Goal: Task Accomplishment & Management: Complete application form

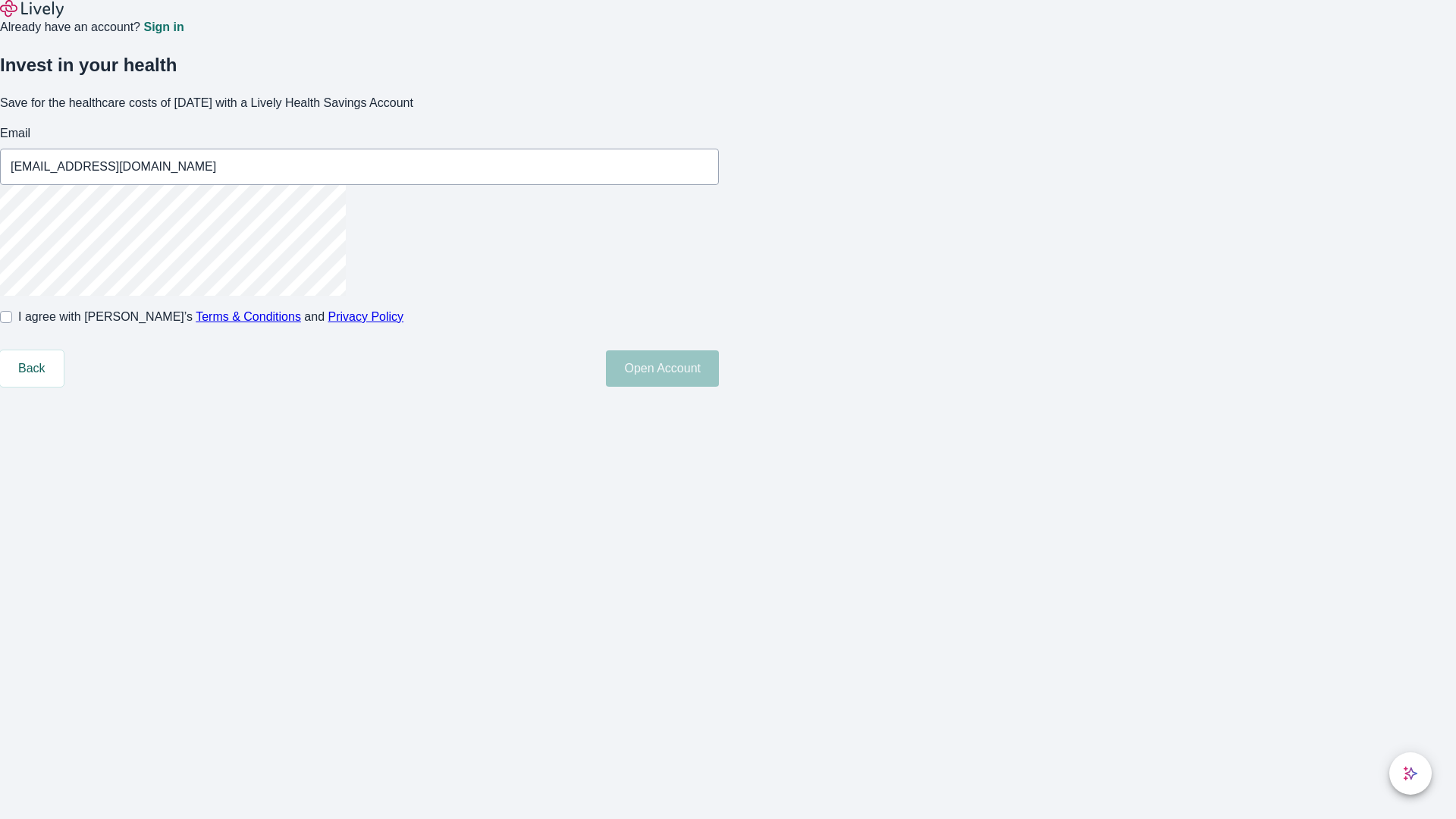
click at [12, 323] on input "I agree with Lively’s Terms & Conditions and Privacy Policy" at bounding box center [6, 317] width 12 height 12
checkbox input "true"
click at [719, 387] on button "Open Account" at bounding box center [662, 368] width 113 height 36
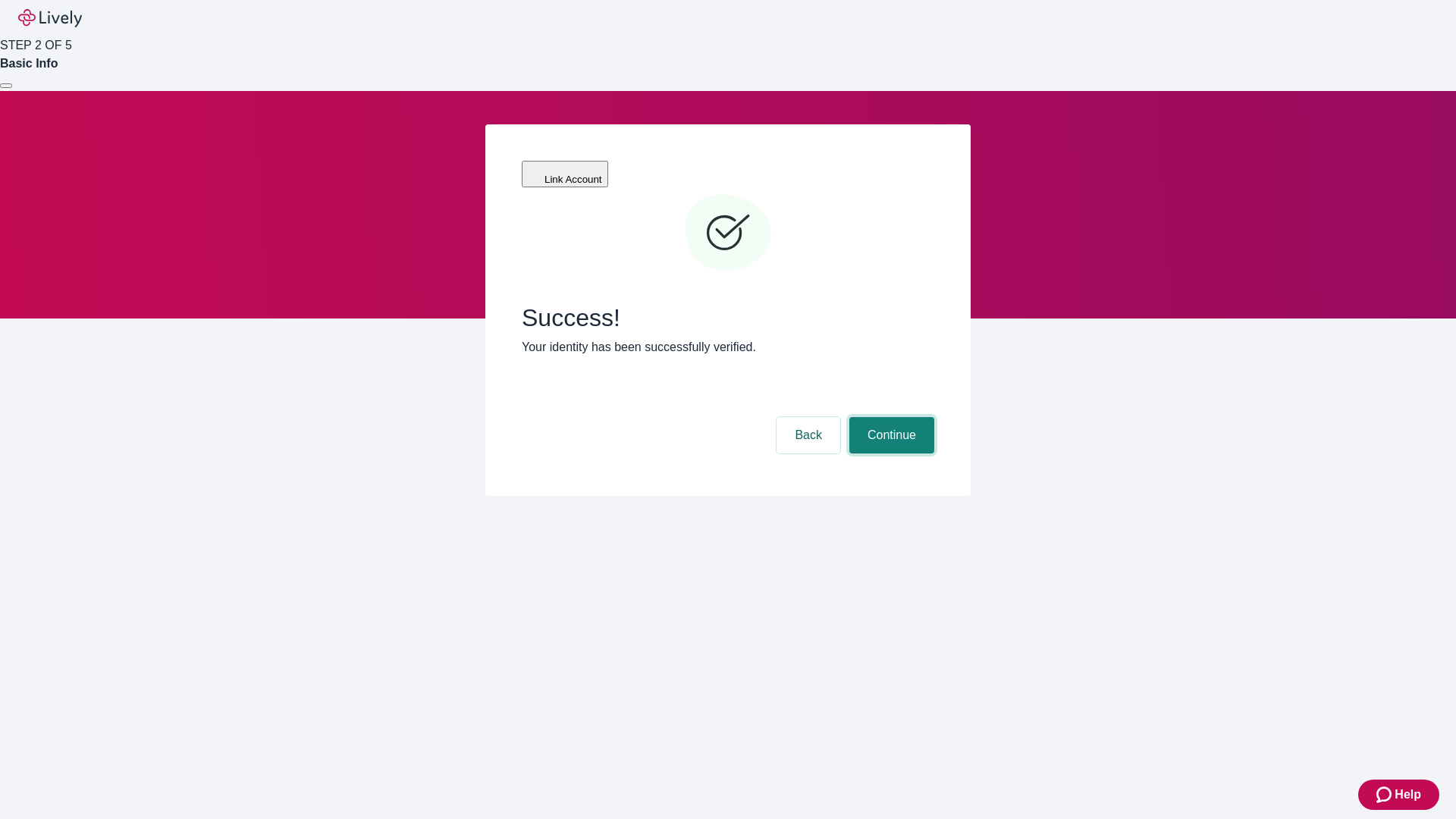
click at [890, 417] on button "Continue" at bounding box center [891, 435] width 85 height 36
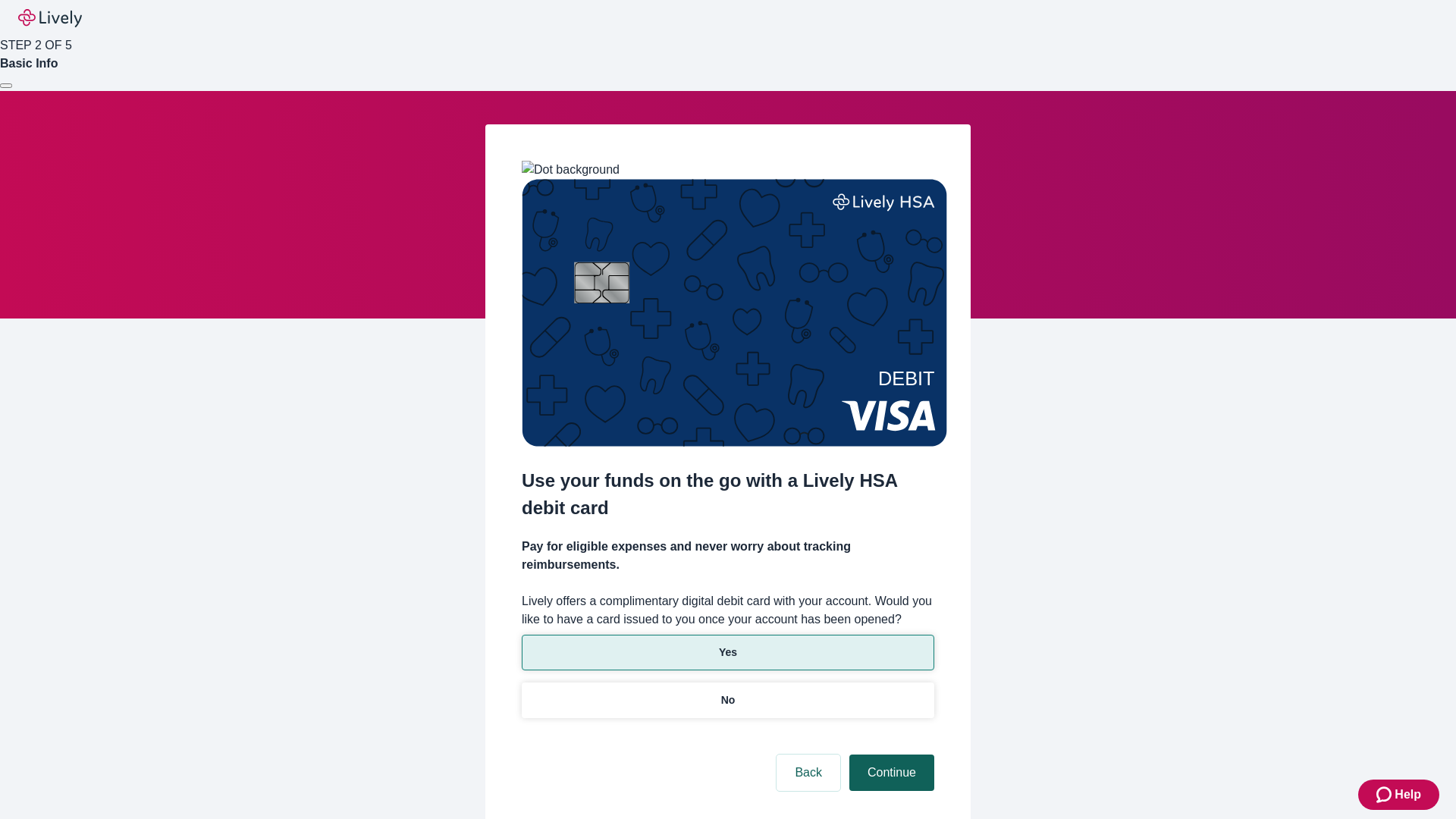
click at [727, 645] on p "Yes" at bounding box center [728, 652] width 18 height 16
click at [890, 755] on button "Continue" at bounding box center [891, 773] width 85 height 36
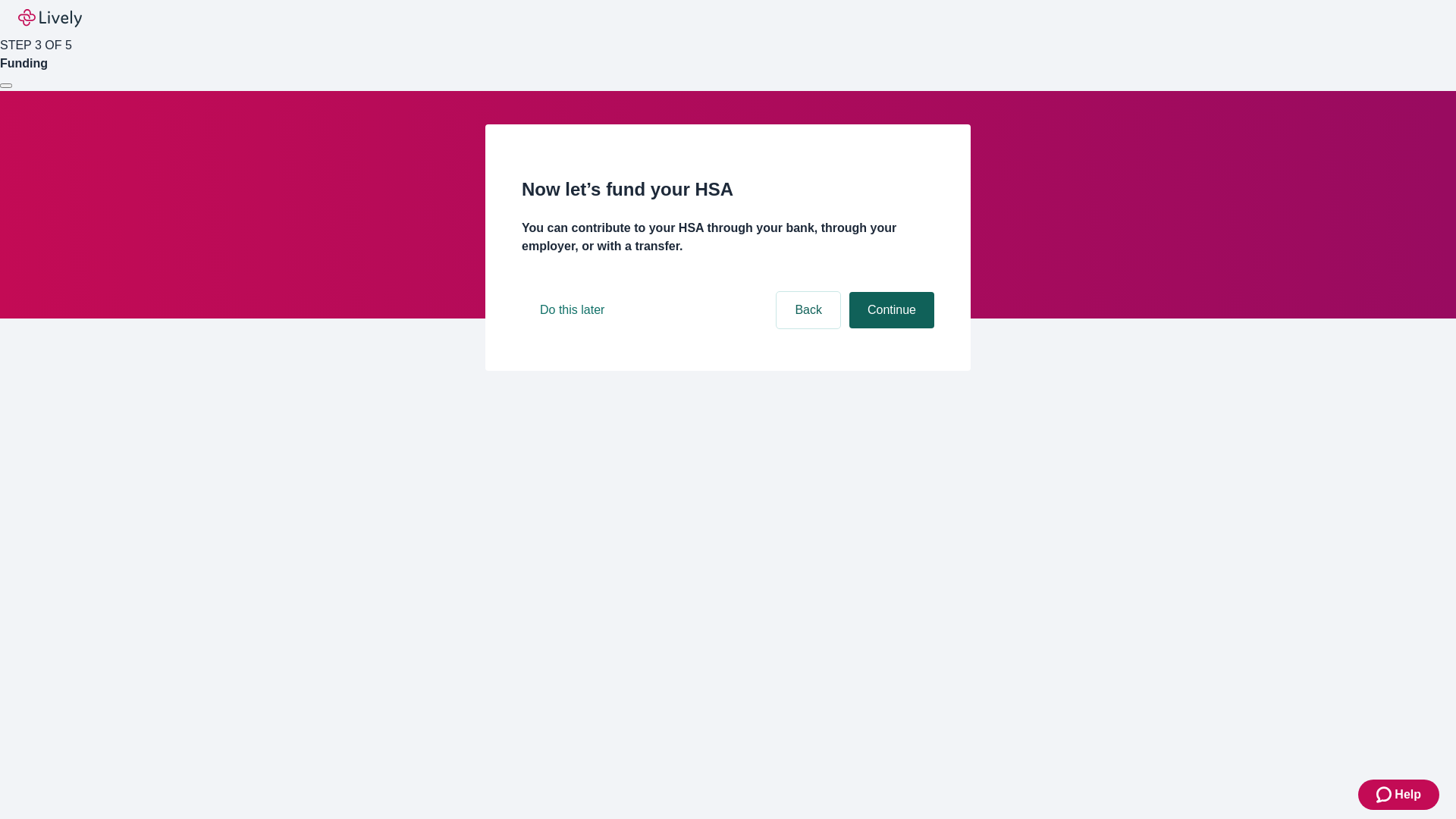
click at [890, 329] on button "Continue" at bounding box center [891, 310] width 85 height 36
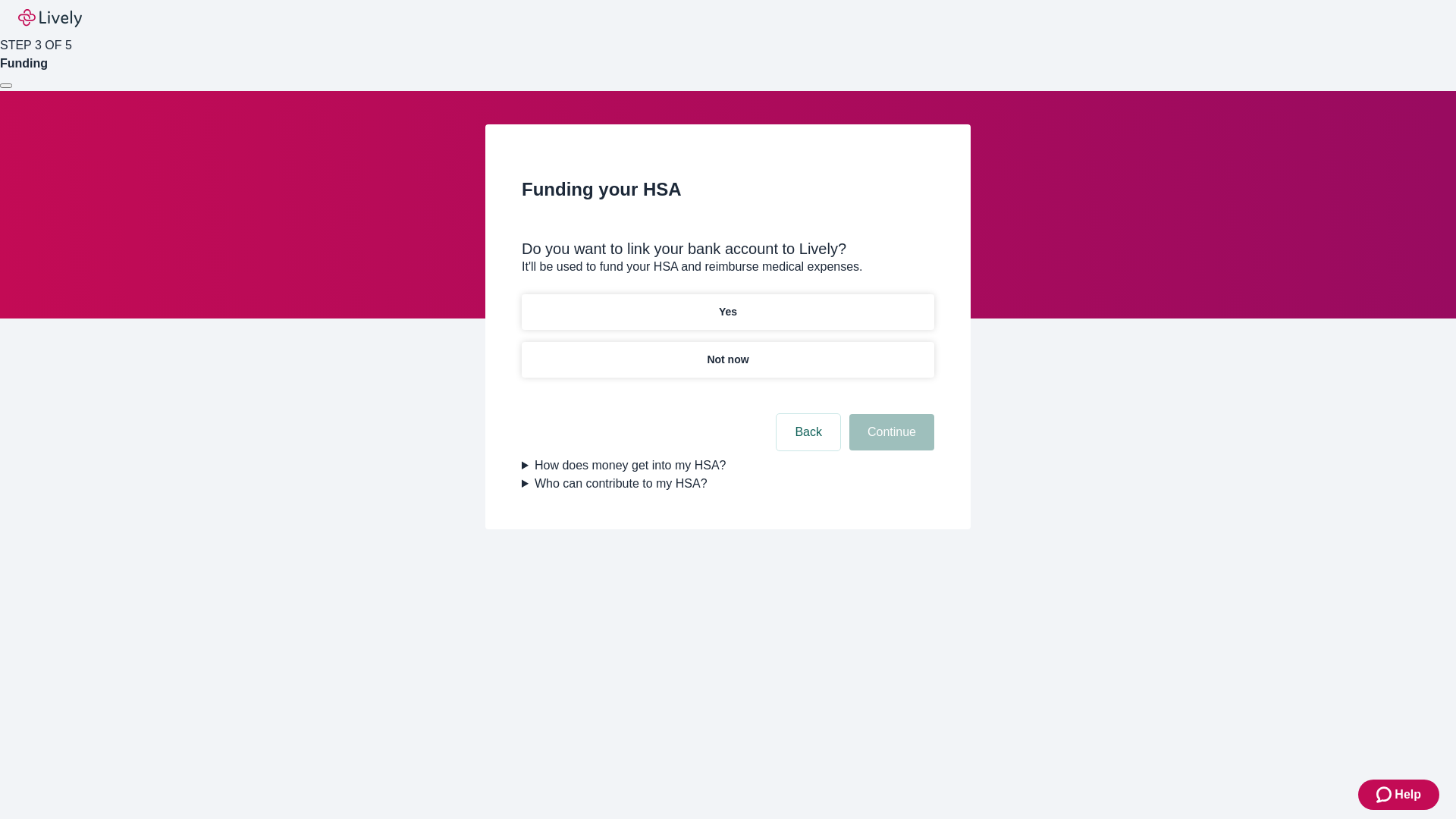
click at [727, 304] on p "Yes" at bounding box center [728, 312] width 18 height 16
click at [890, 414] on button "Continue" at bounding box center [891, 432] width 85 height 36
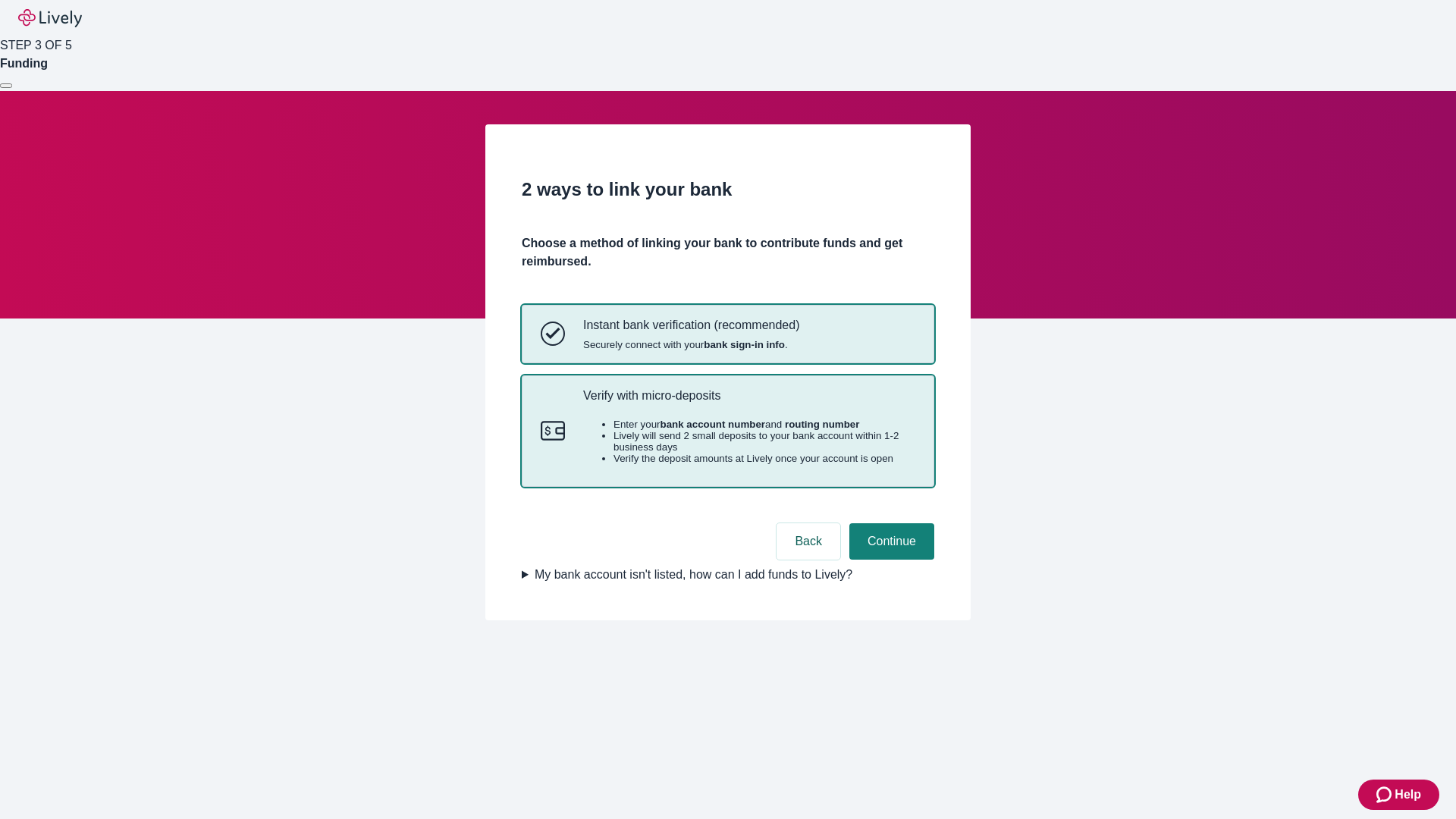
click at [748, 403] on p "Verify with micro-deposits" at bounding box center [749, 395] width 332 height 15
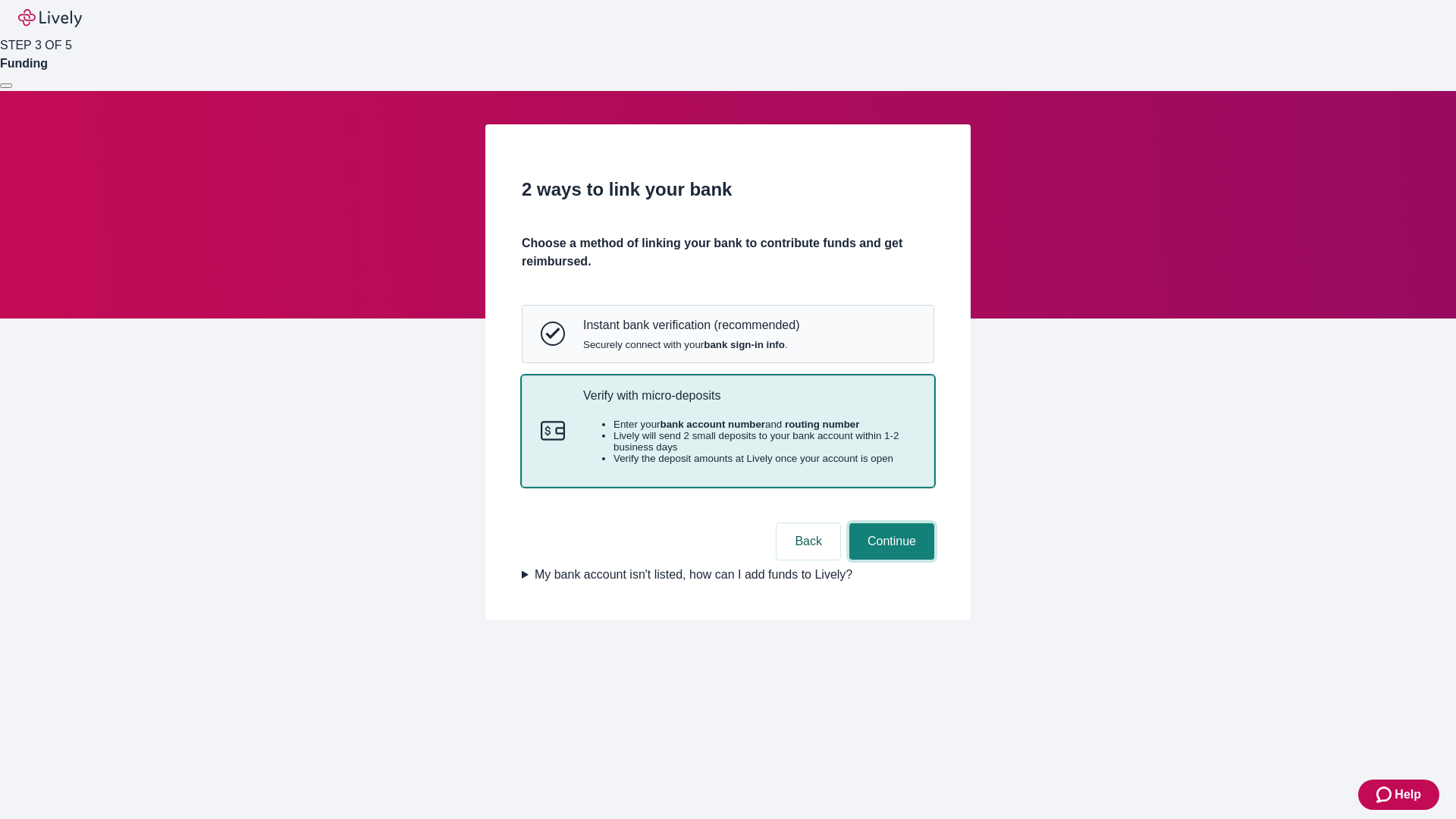
click at [890, 560] on button "Continue" at bounding box center [891, 542] width 85 height 36
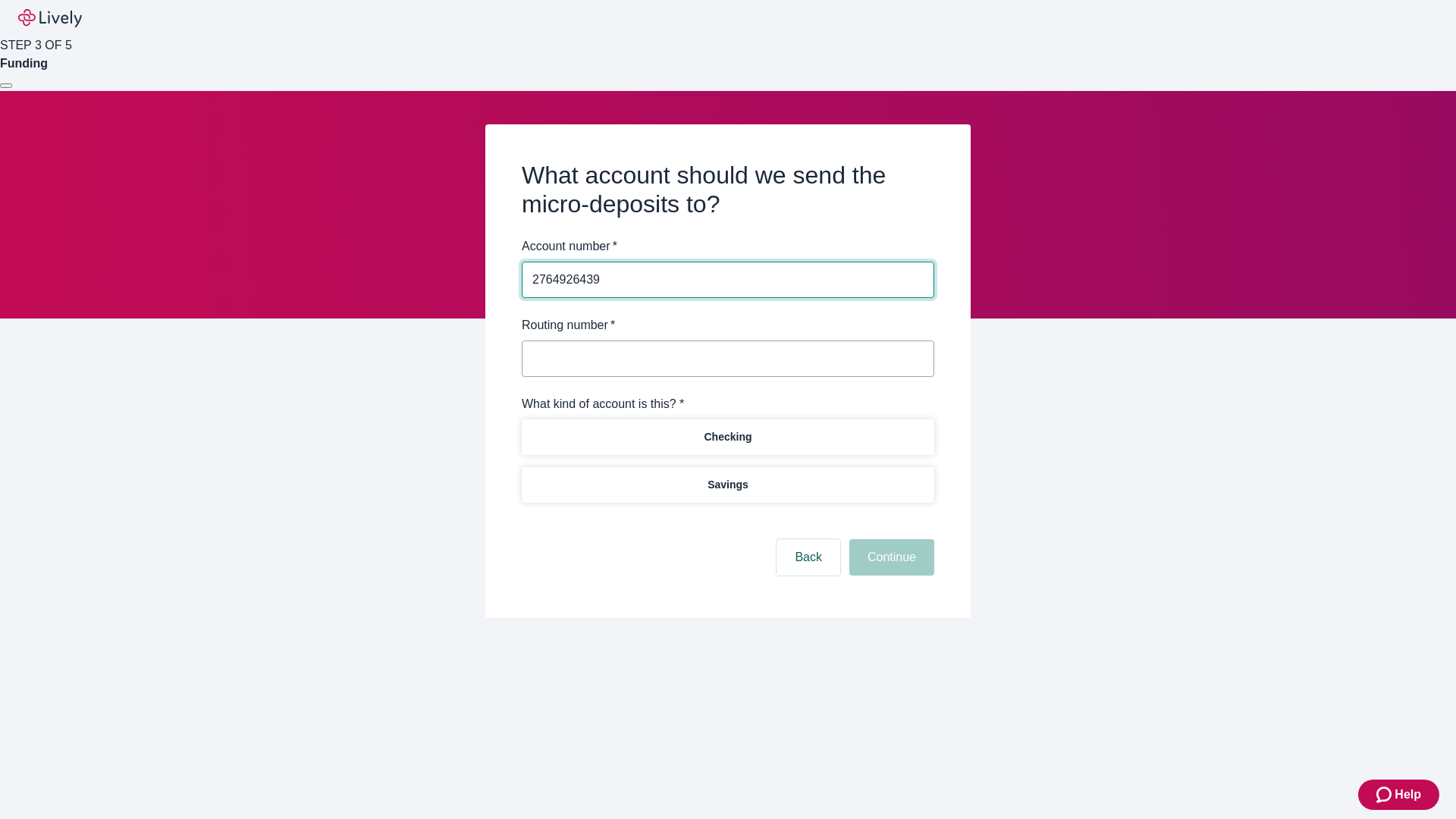
type input "2764926439"
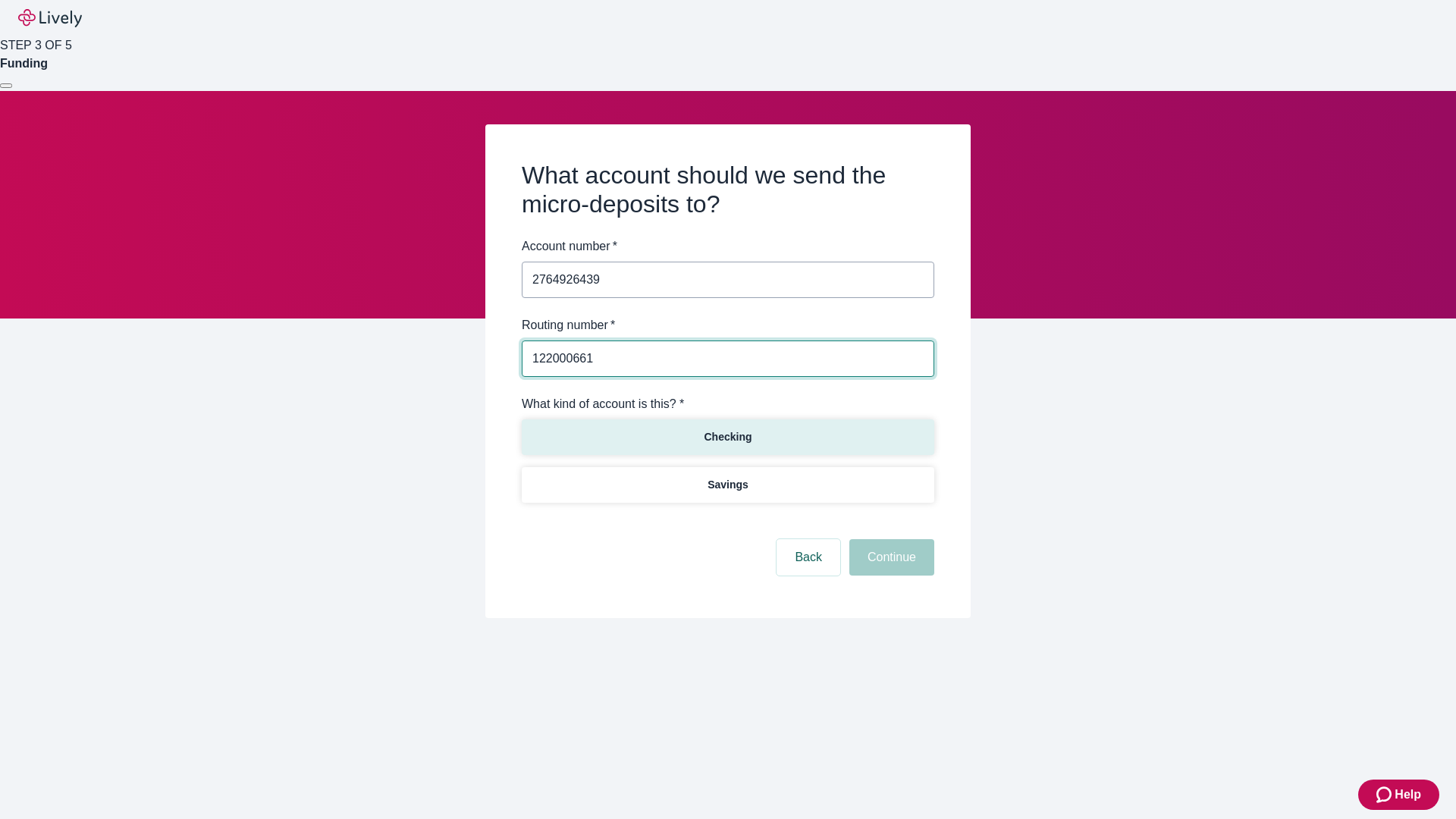
type input "122000661"
click at [727, 436] on p "Checking" at bounding box center [728, 437] width 48 height 16
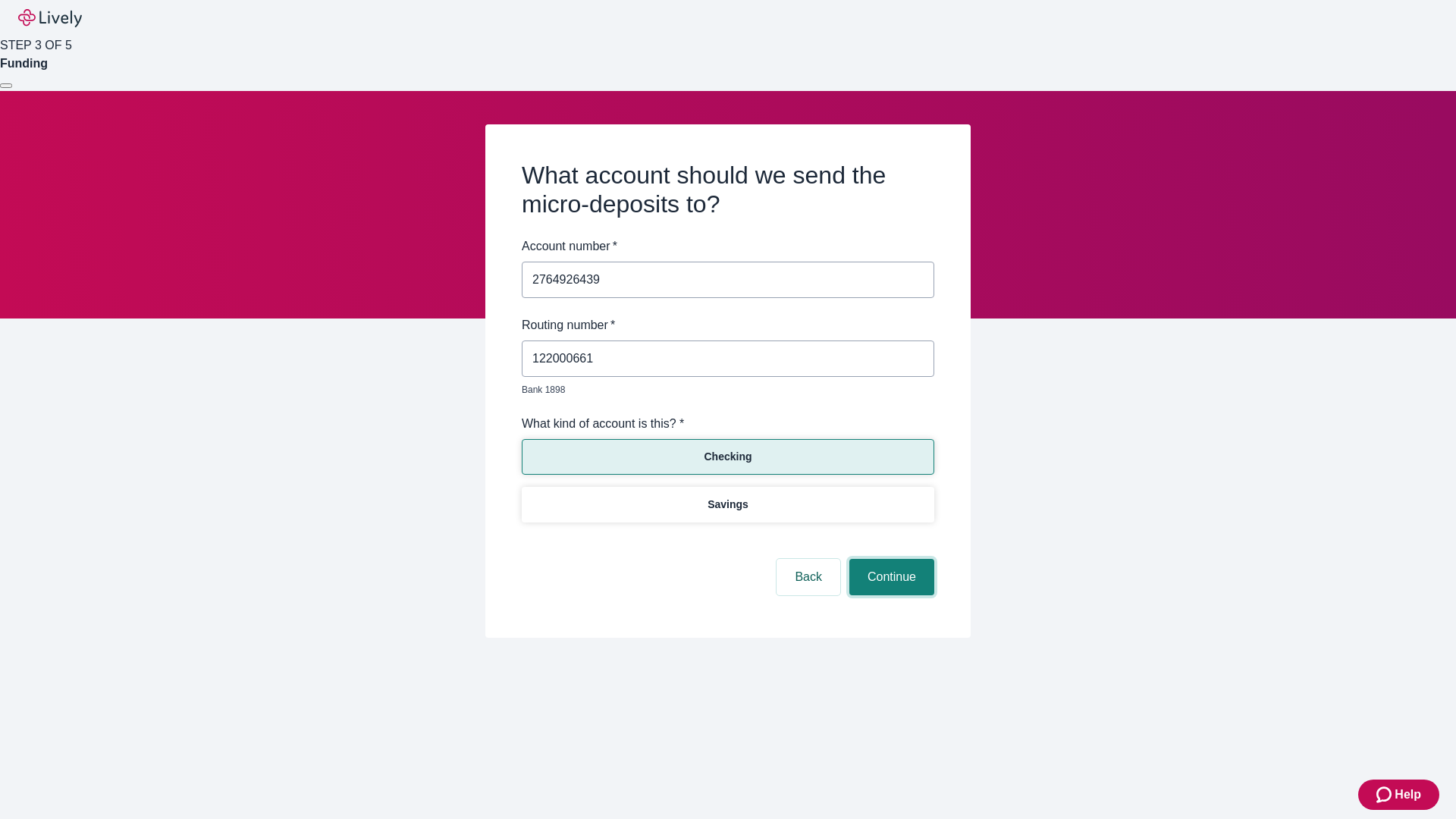
click at [890, 560] on button "Continue" at bounding box center [891, 577] width 85 height 36
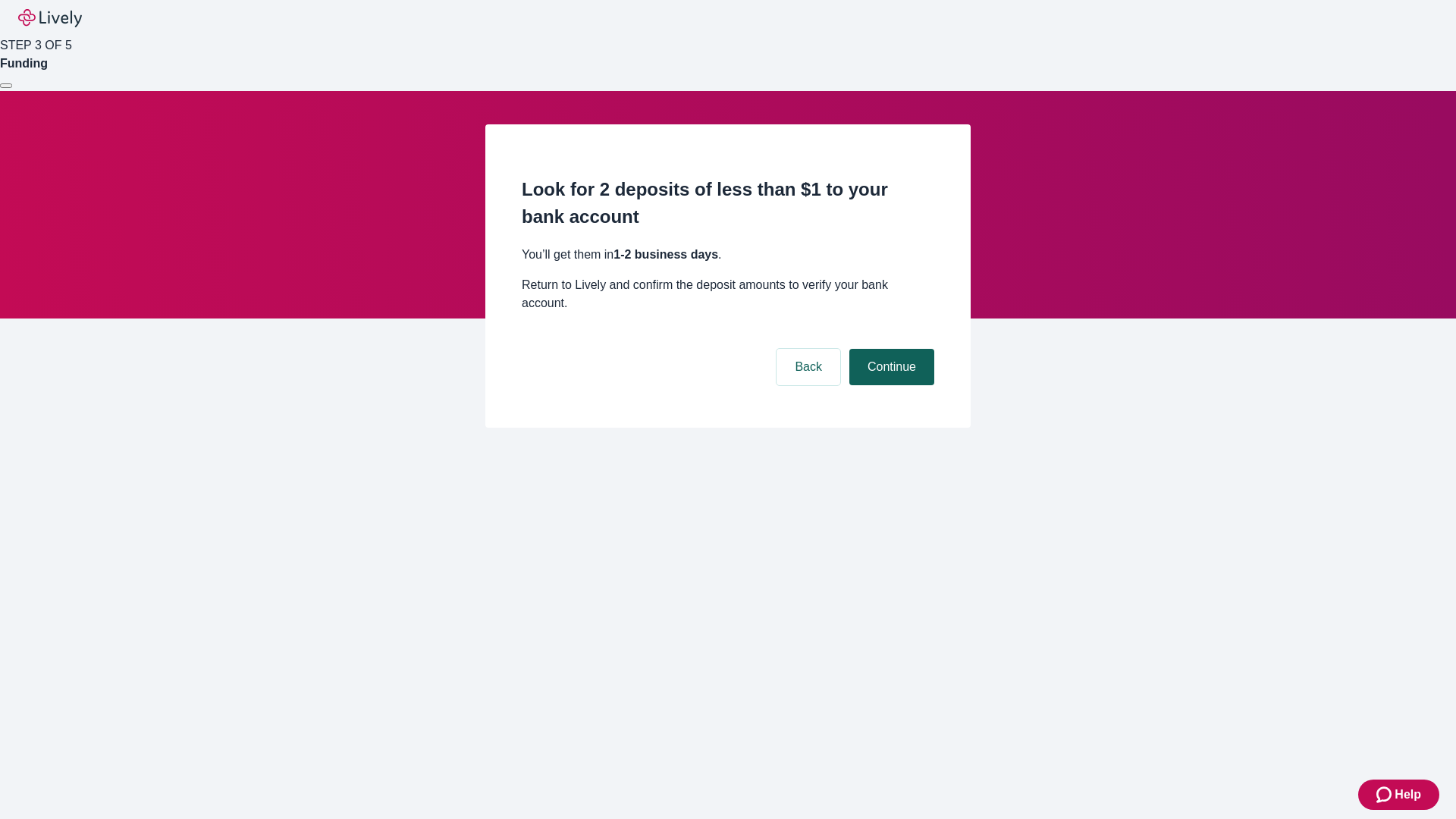
click at [890, 349] on button "Continue" at bounding box center [891, 367] width 85 height 36
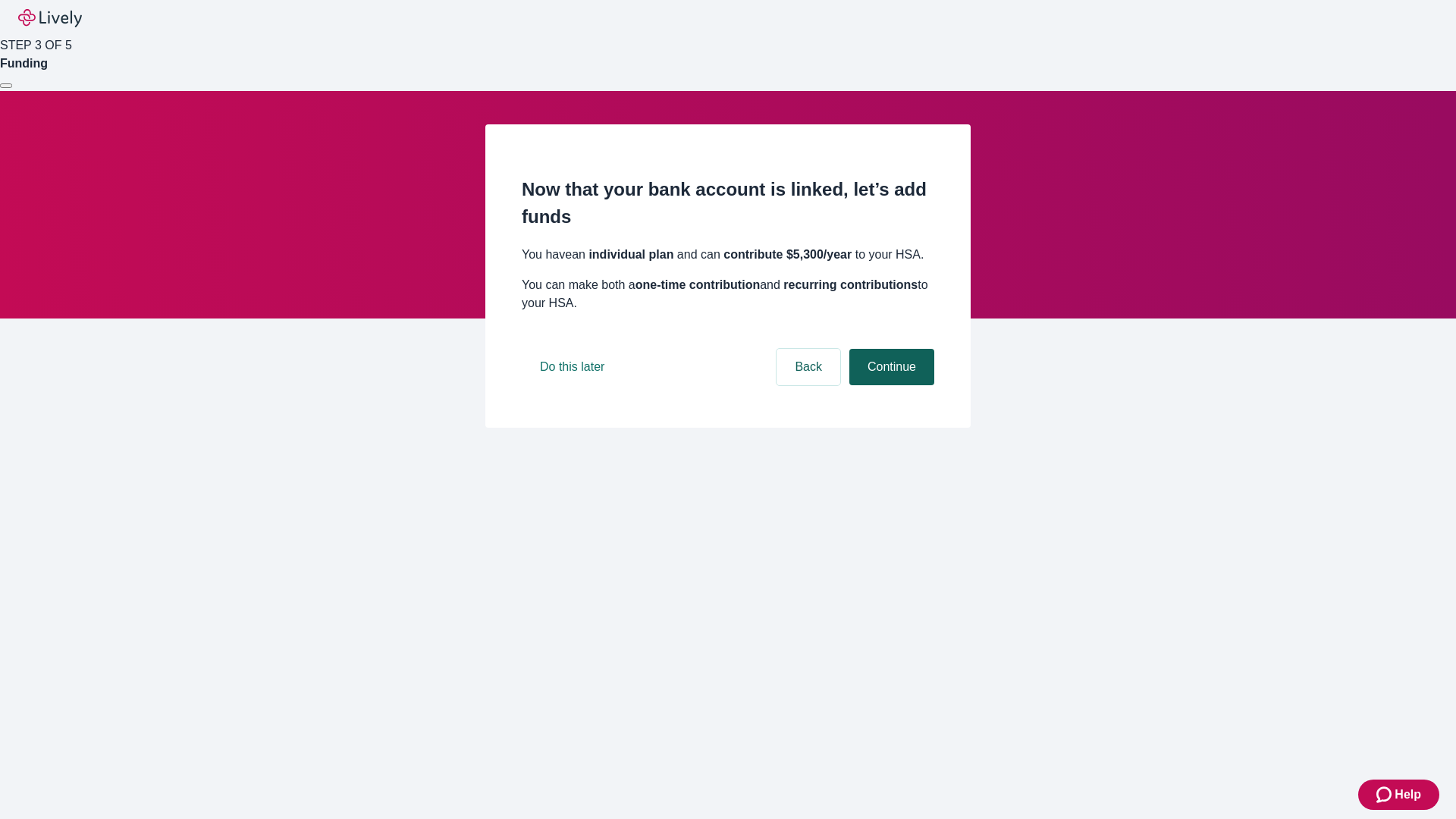
click at [890, 385] on button "Continue" at bounding box center [891, 367] width 85 height 36
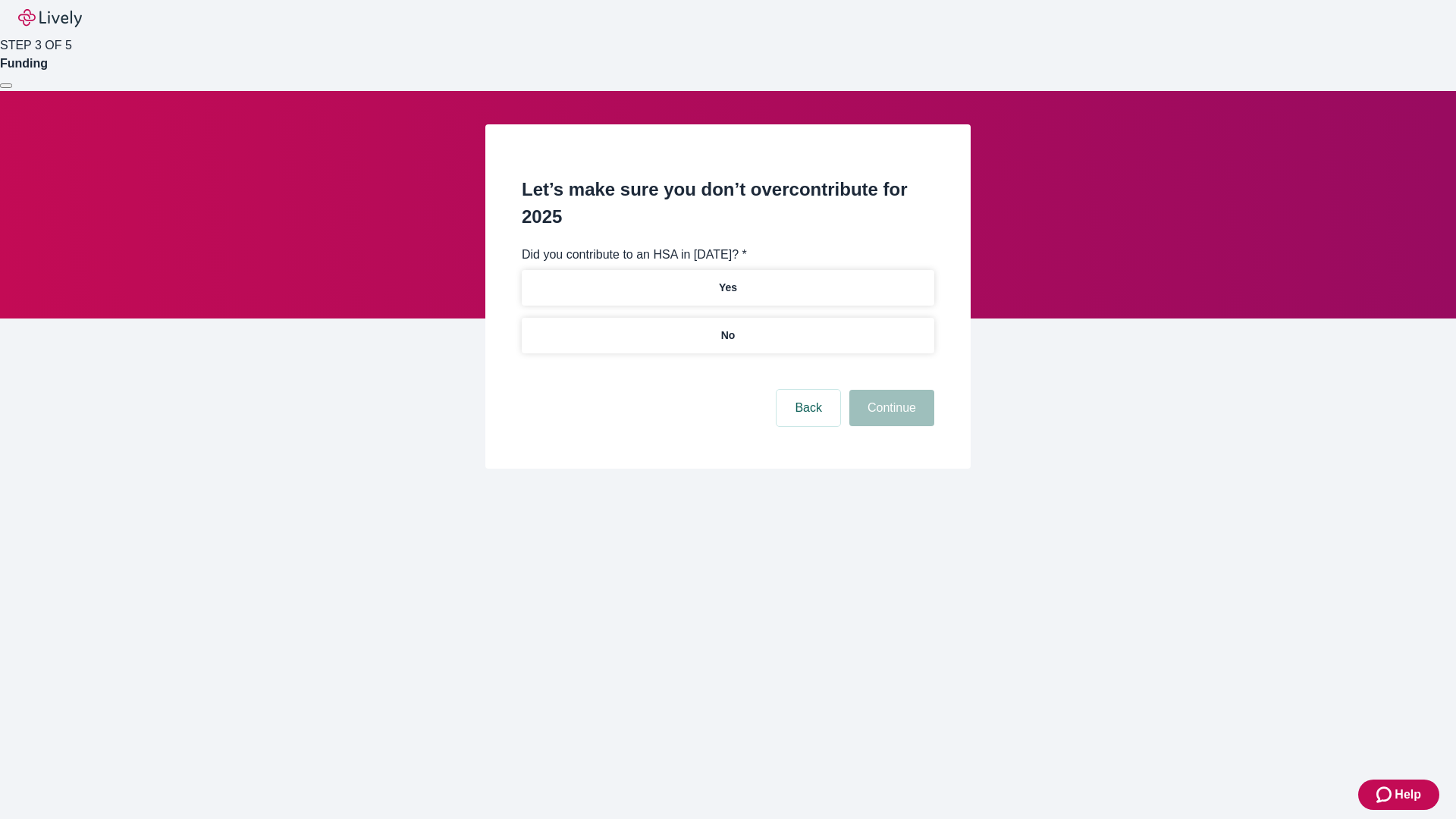
click at [727, 328] on p "No" at bounding box center [728, 336] width 15 height 16
click at [890, 390] on button "Continue" at bounding box center [891, 408] width 85 height 36
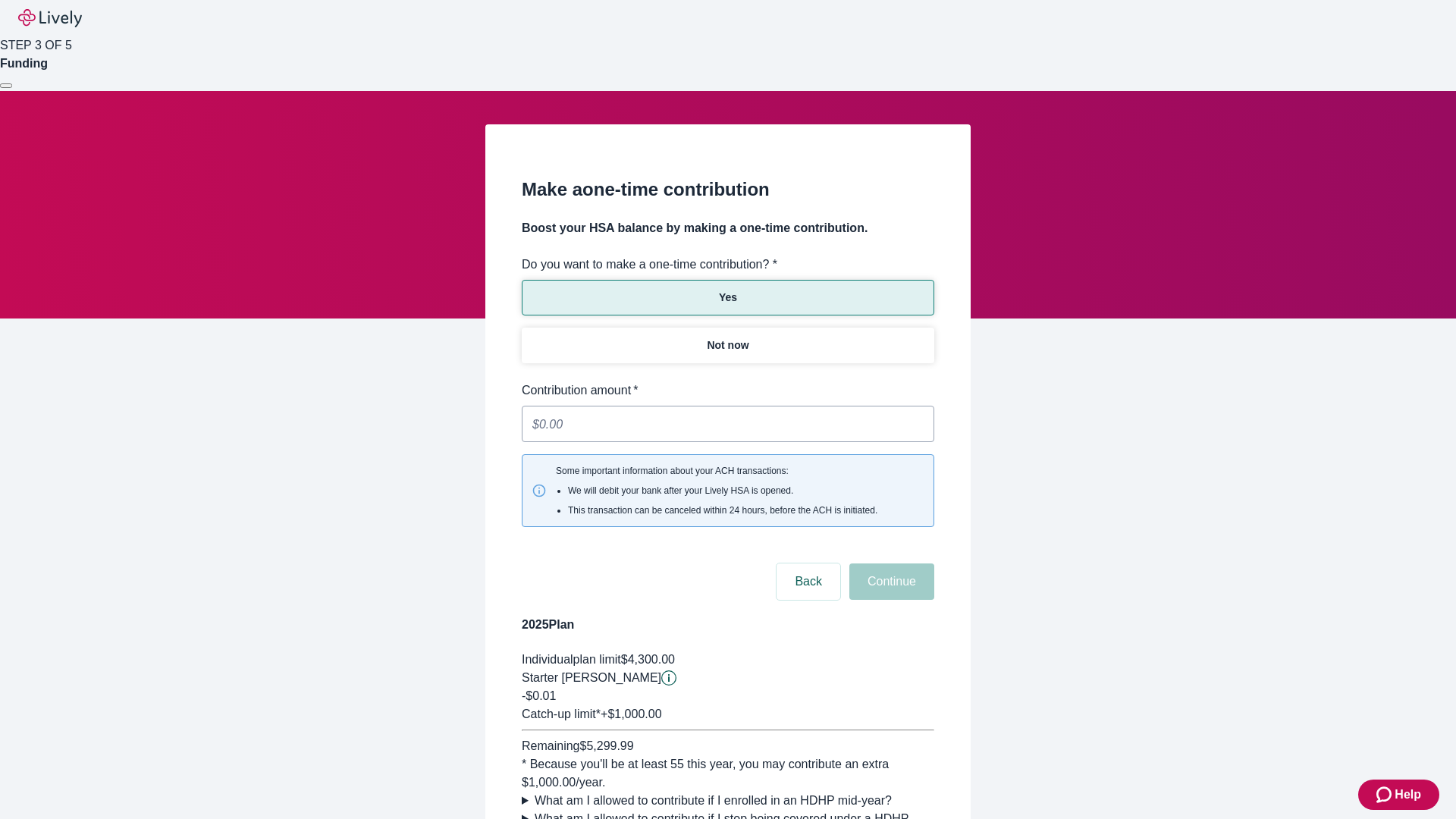
type input "0.01"
click at [890, 564] on button "Continue" at bounding box center [891, 582] width 85 height 36
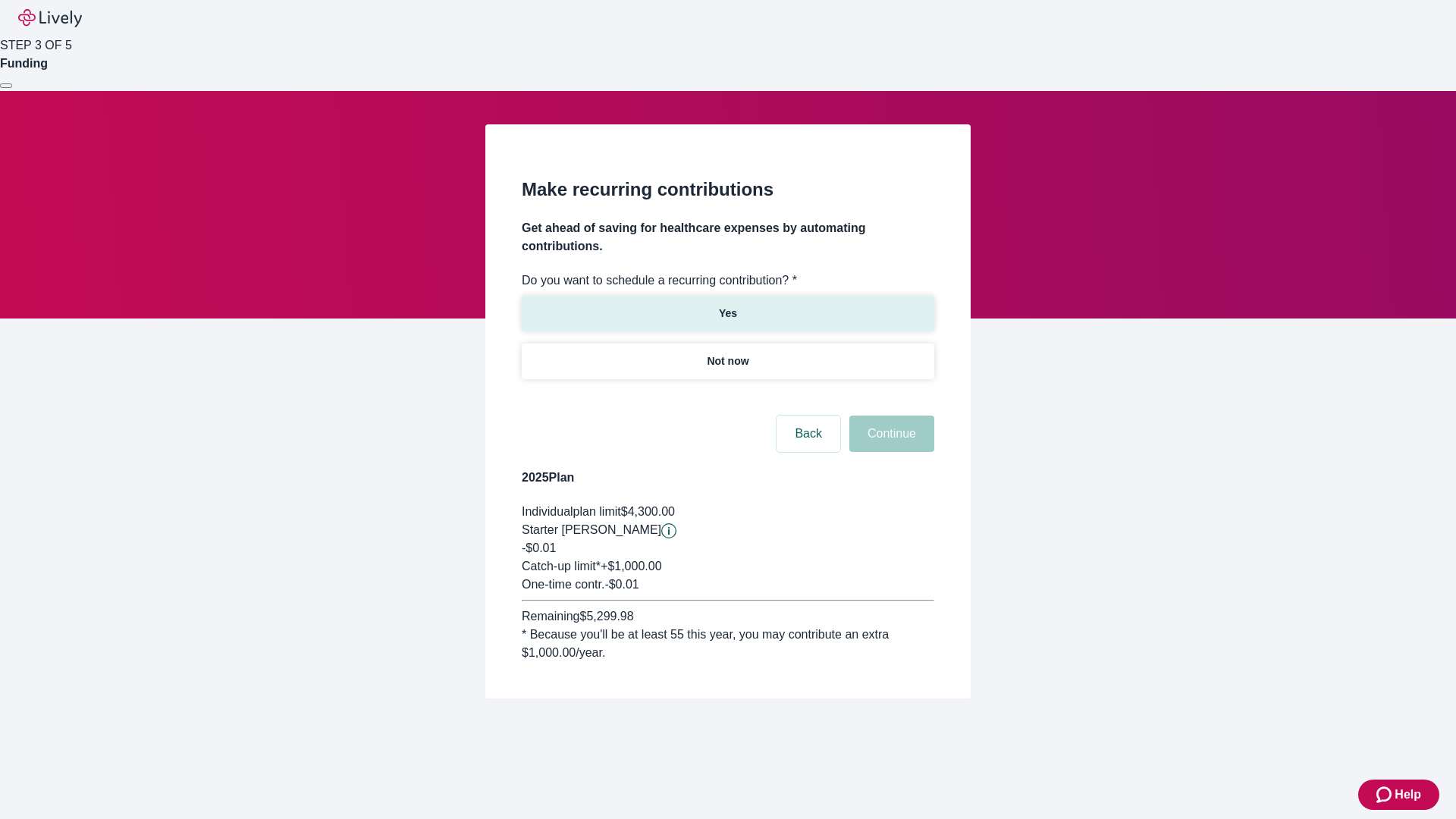
click at [727, 306] on p "Yes" at bounding box center [728, 313] width 18 height 16
click at [727, 397] on body "Help STEP 3 OF 5 Funding Make recurring contributions Get ahead of saving for h…" at bounding box center [728, 385] width 1456 height 772
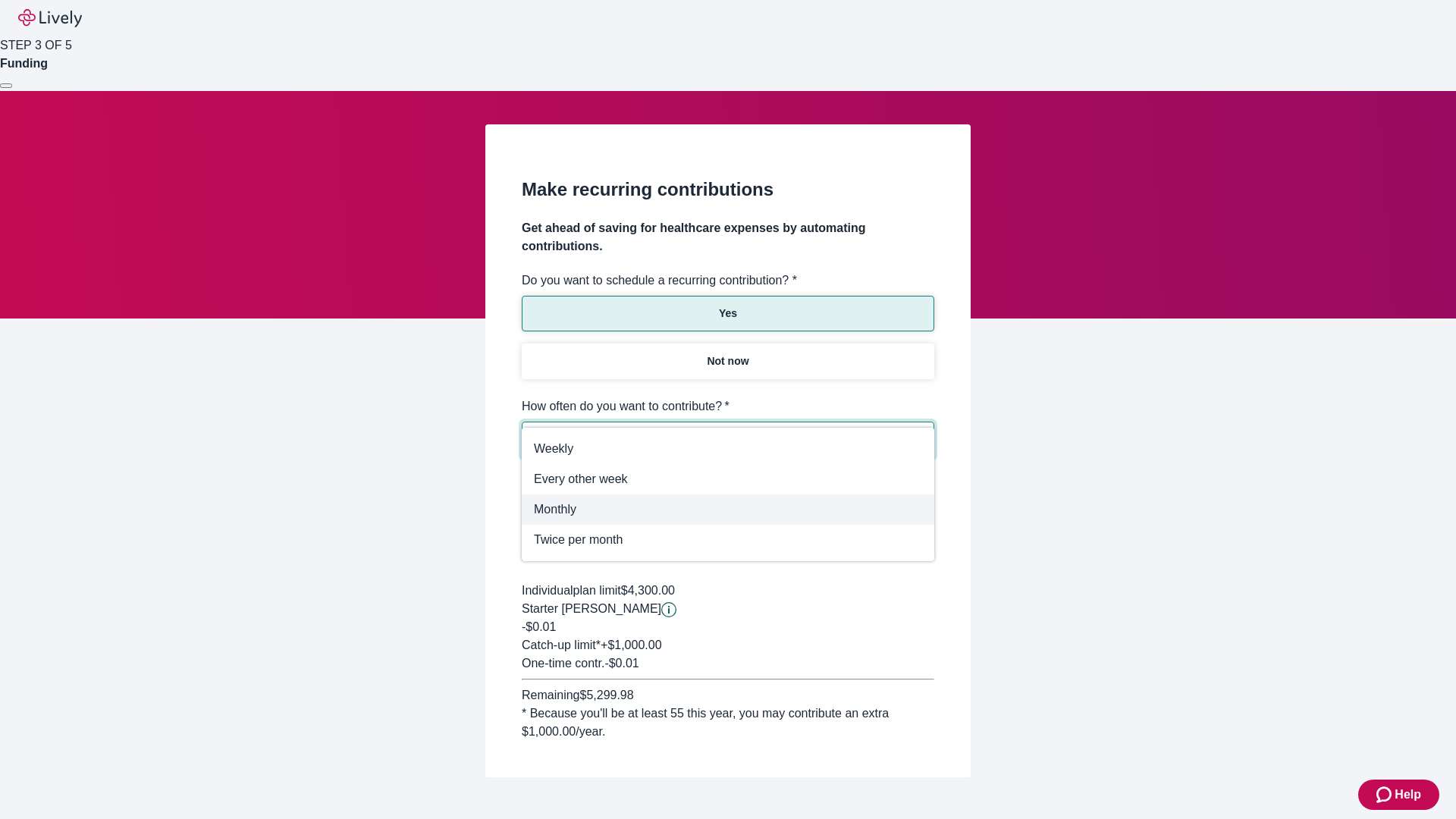
click at [728, 510] on span "Monthly" at bounding box center [728, 509] width 388 height 18
type input "Monthly"
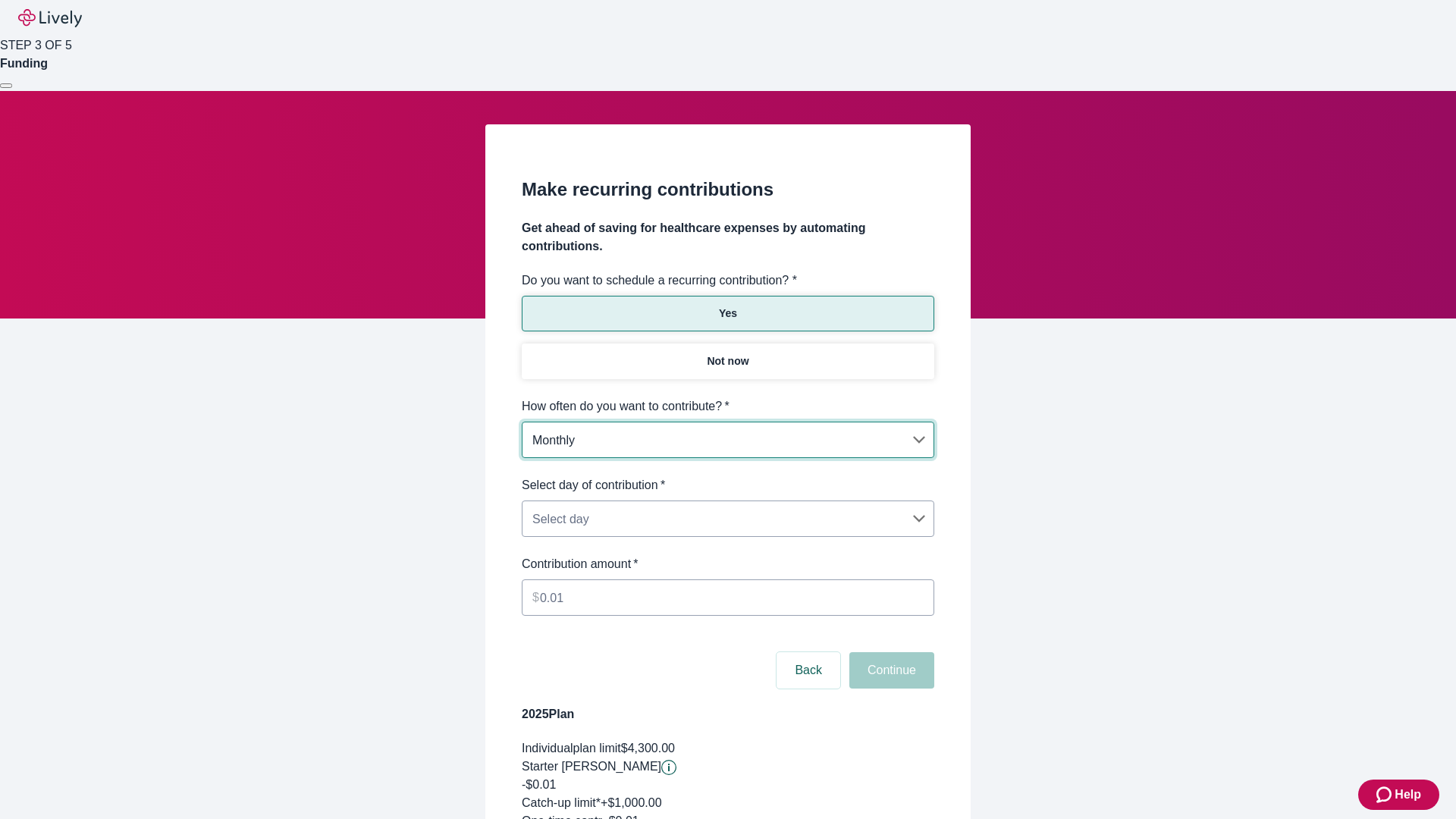
click at [727, 476] on body "Help STEP 3 OF 5 Funding Make recurring contributions Get ahead of saving for h…" at bounding box center [728, 504] width 1456 height 1008
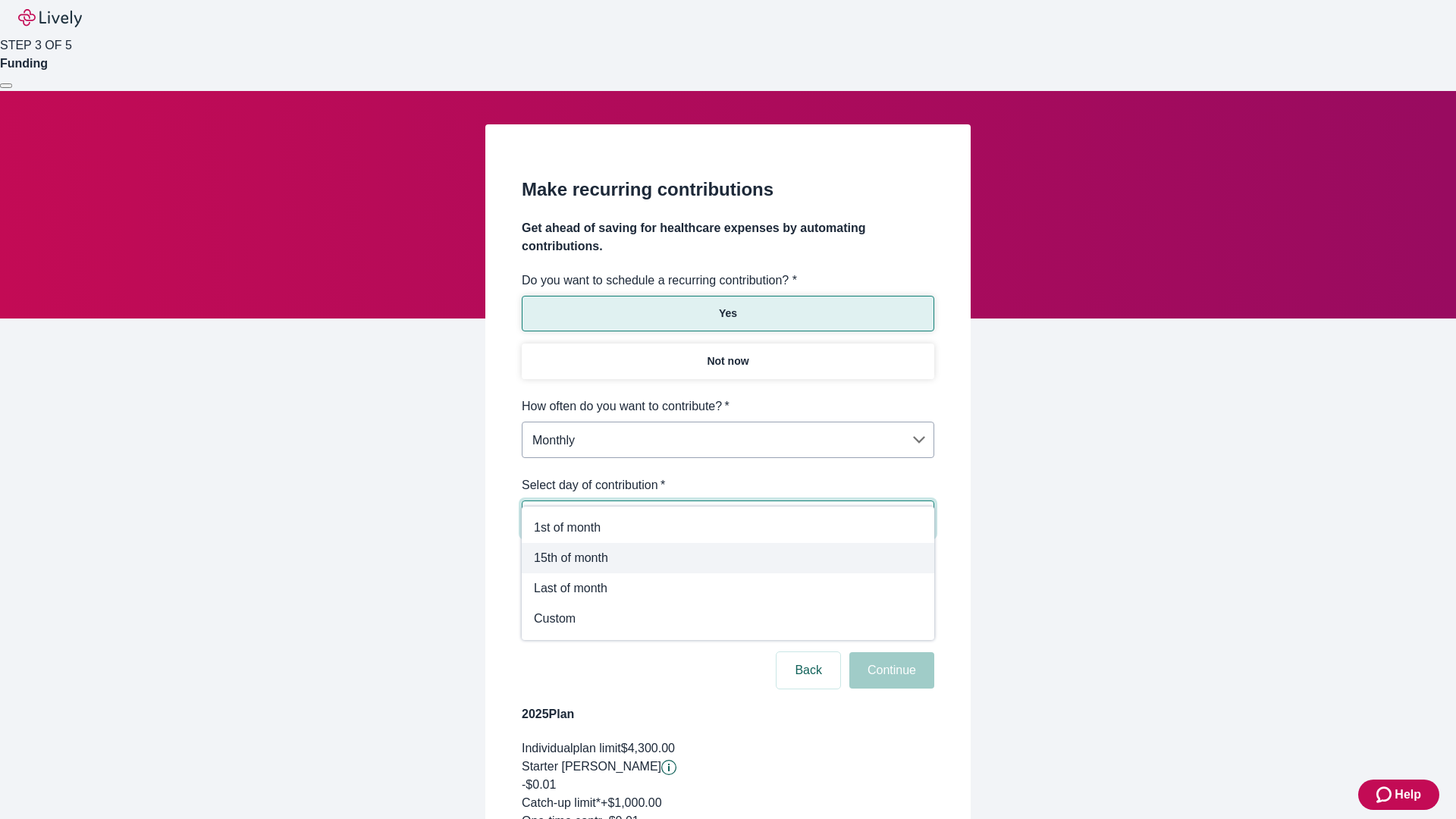
click at [728, 558] on span "15th of month" at bounding box center [728, 558] width 388 height 18
type input "Monthly15th"
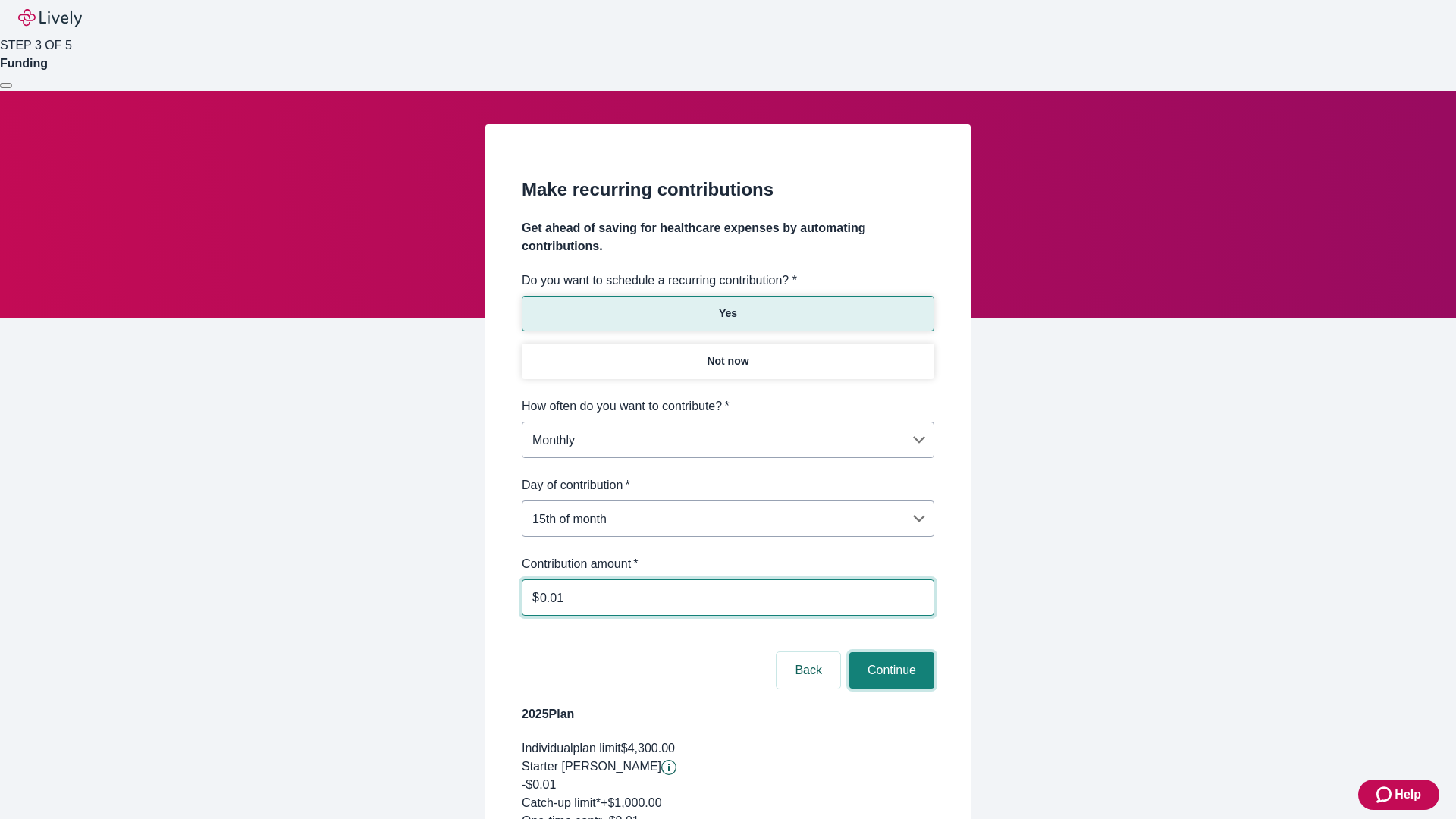
click at [890, 652] on button "Continue" at bounding box center [891, 670] width 85 height 36
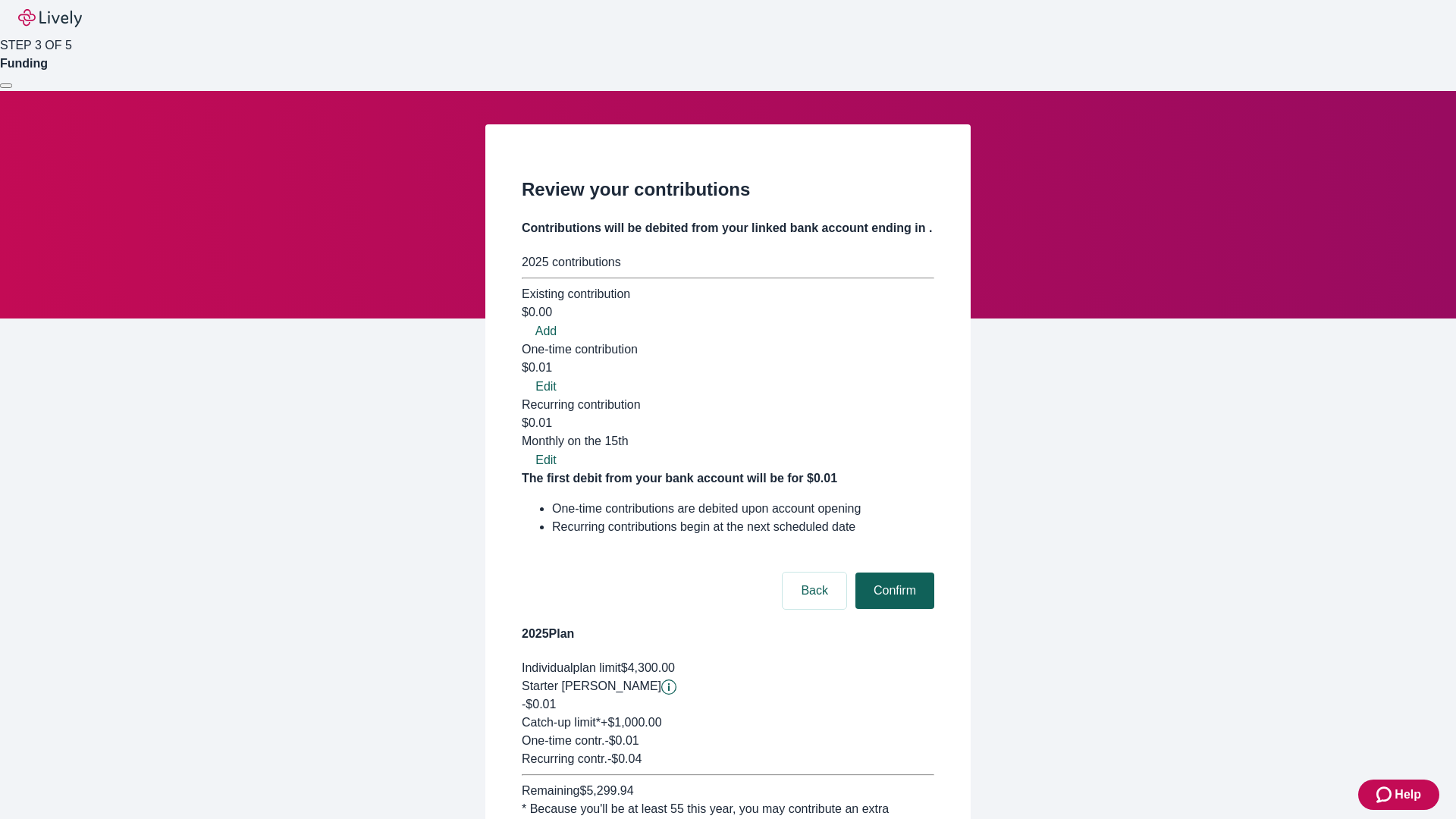
click at [892, 573] on button "Confirm" at bounding box center [895, 591] width 79 height 36
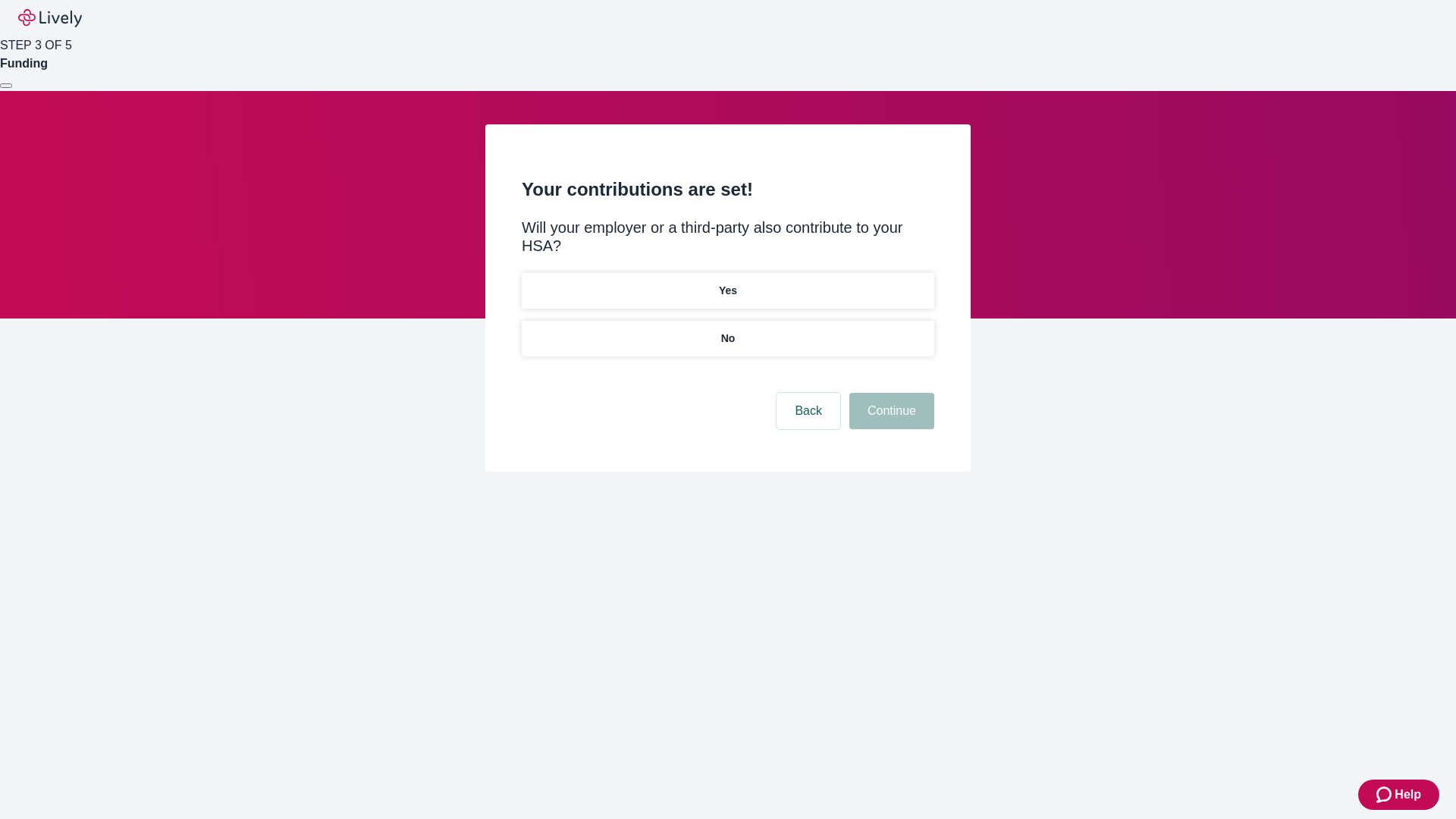
click at [727, 283] on p "Yes" at bounding box center [728, 291] width 18 height 16
click at [890, 393] on button "Continue" at bounding box center [891, 411] width 85 height 36
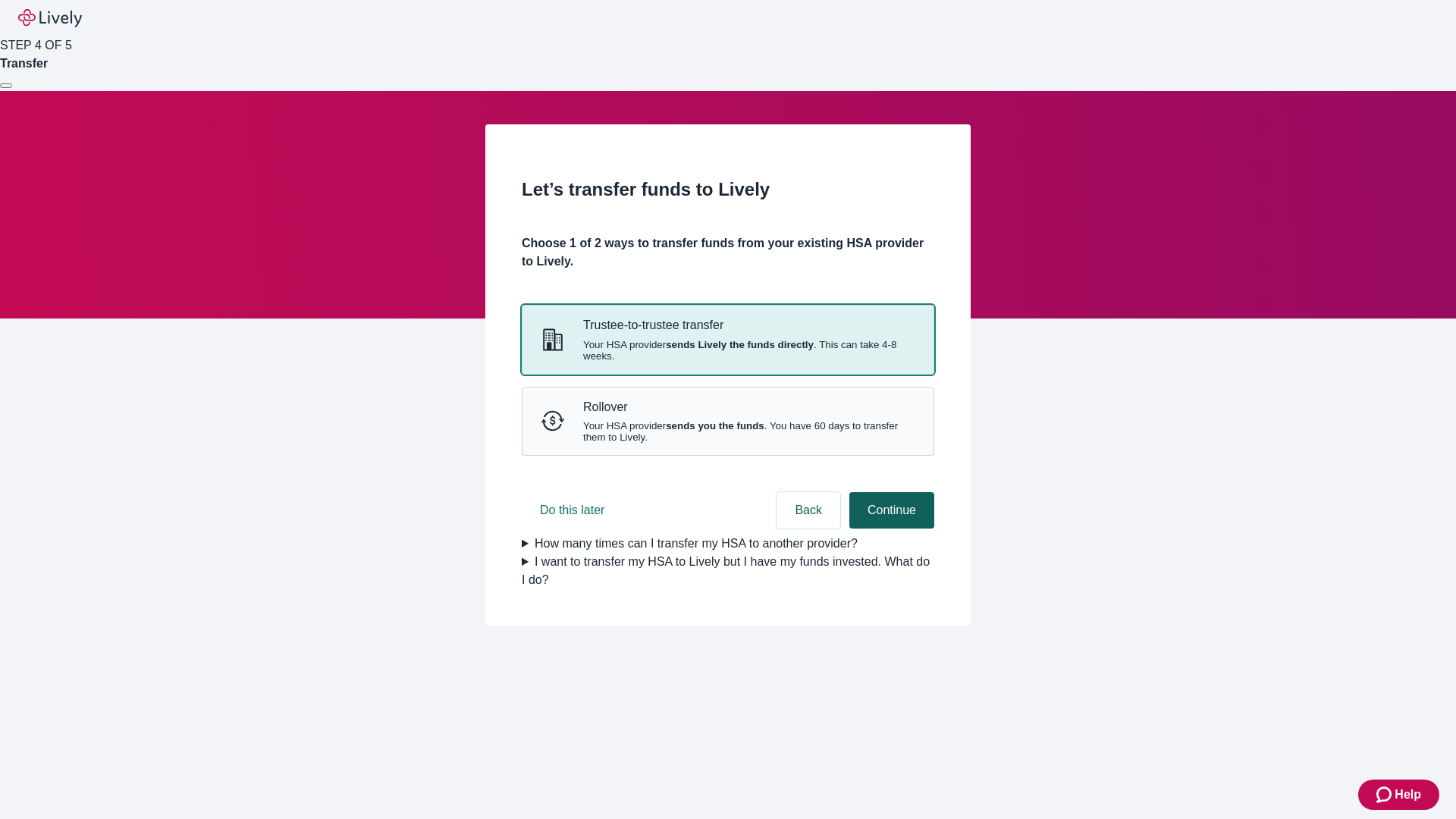
click at [727, 350] on strong "sends Lively the funds directly" at bounding box center [740, 344] width 148 height 11
click at [890, 529] on button "Continue" at bounding box center [891, 511] width 85 height 36
